Goal: Obtain resource: Download file/media

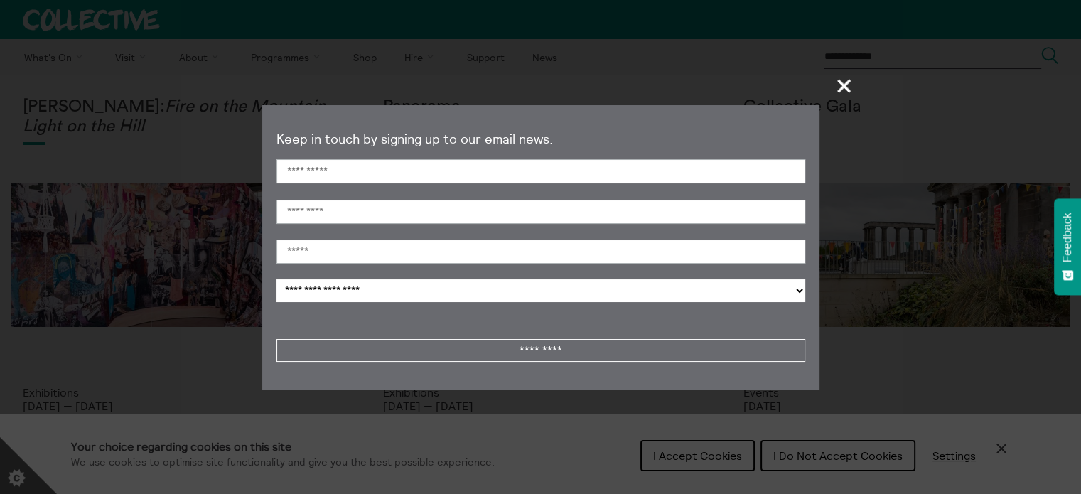
scroll to position [71, 0]
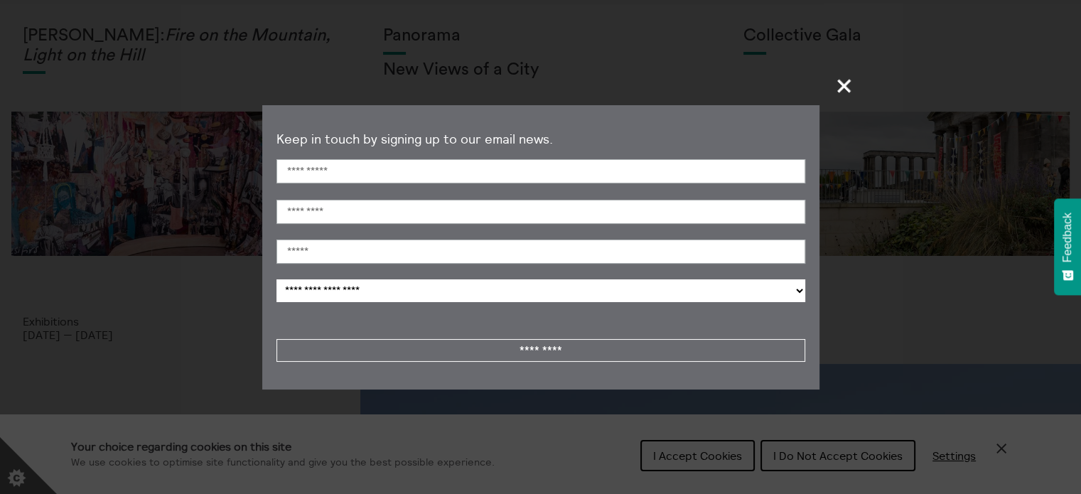
click at [844, 74] on span "+" at bounding box center [845, 86] width 42 height 42
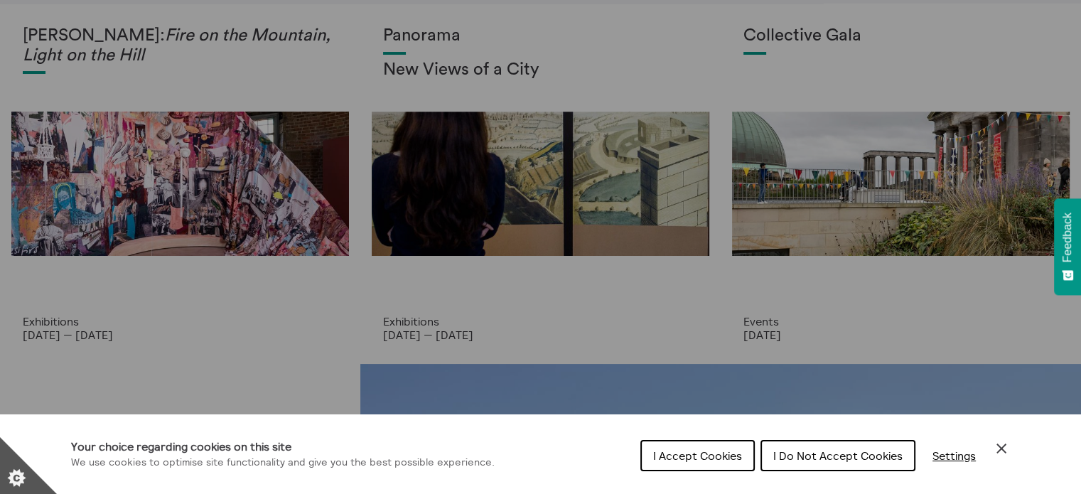
click at [680, 462] on span "I Accept Cookies" at bounding box center [697, 456] width 89 height 14
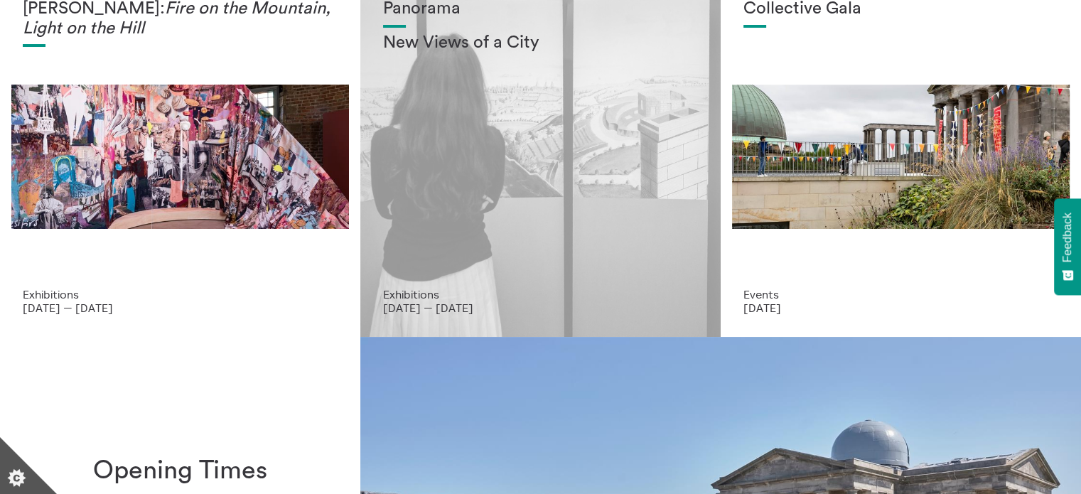
scroll to position [0, 0]
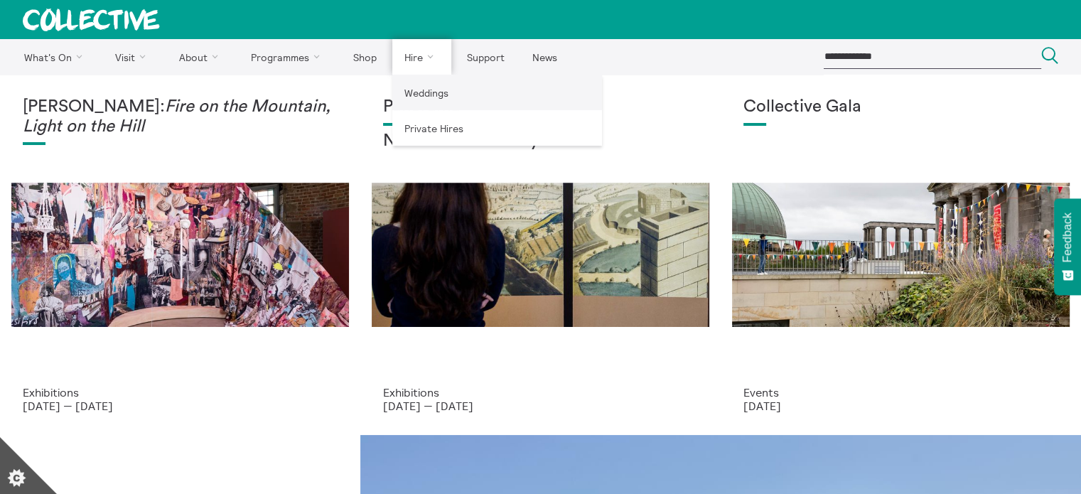
click at [432, 100] on link "Weddings" at bounding box center [497, 93] width 210 height 36
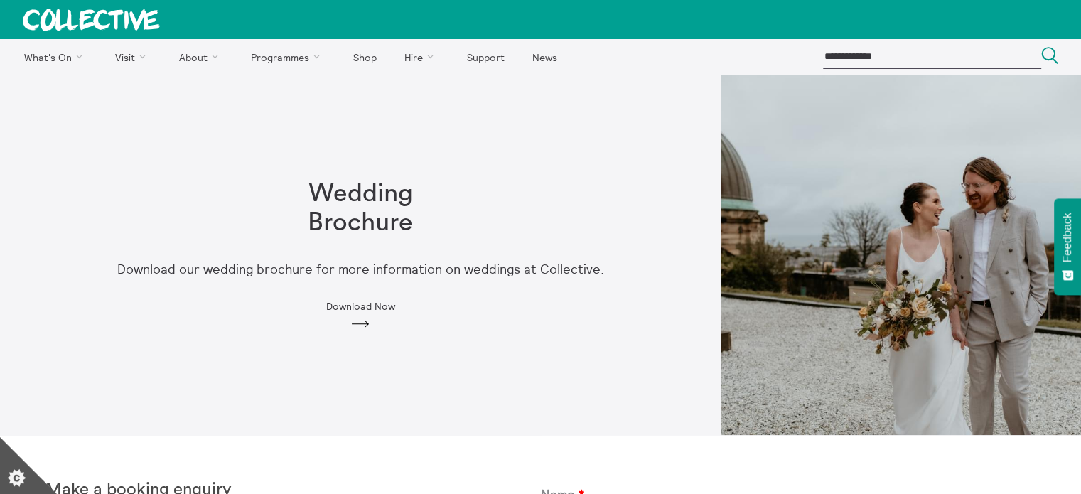
click at [347, 316] on div "Wedding Brochure Download our wedding brochure for more information on weddings…" at bounding box center [360, 254] width 546 height 197
